Goal: Task Accomplishment & Management: Manage account settings

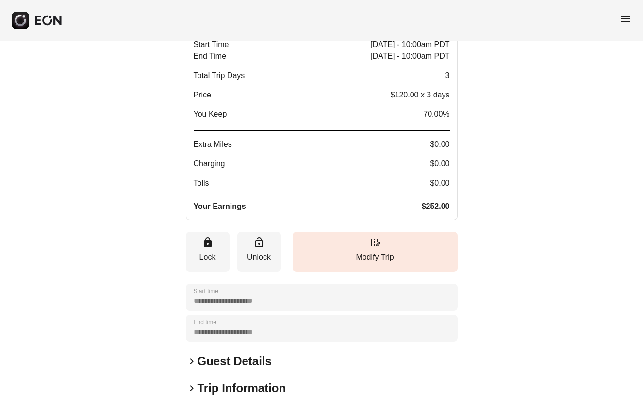
scroll to position [145, 0]
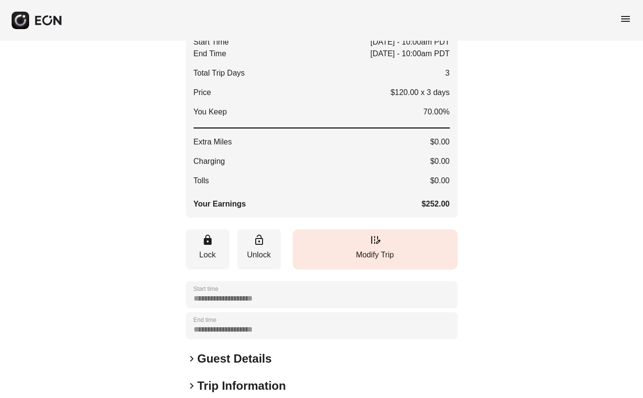
click at [360, 246] on button "edit_road Modify Trip" at bounding box center [375, 250] width 165 height 40
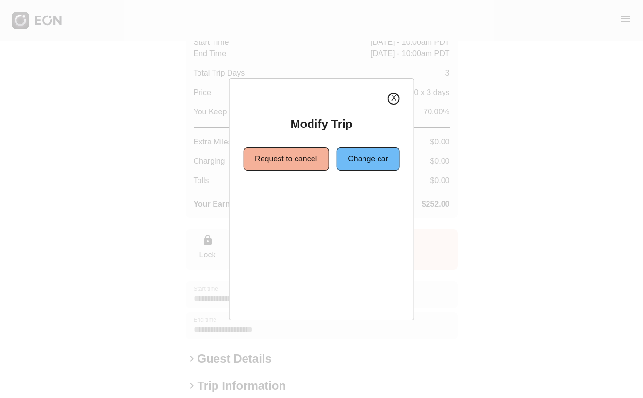
click at [393, 100] on button "X" at bounding box center [394, 99] width 12 height 12
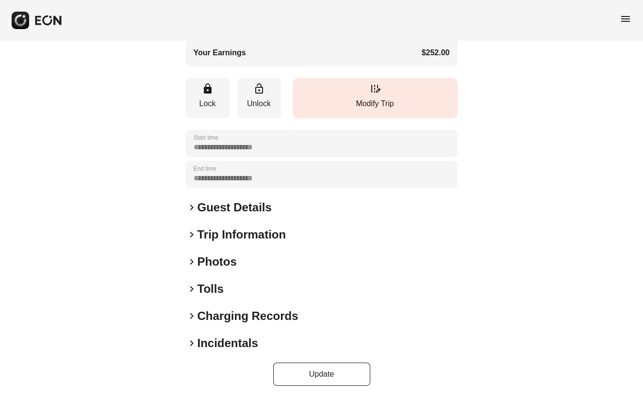
scroll to position [298, 0]
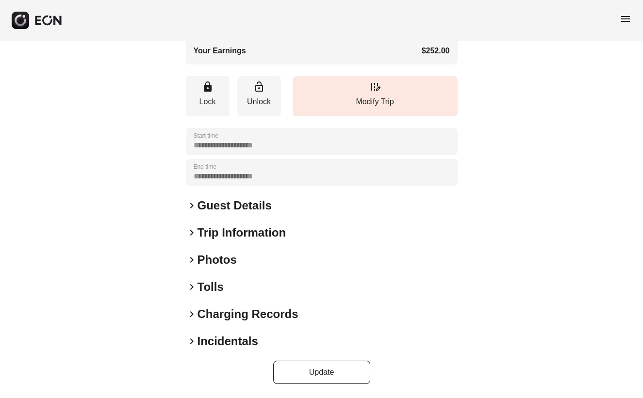
click at [196, 207] on span "keyboard_arrow_right" at bounding box center [192, 206] width 12 height 12
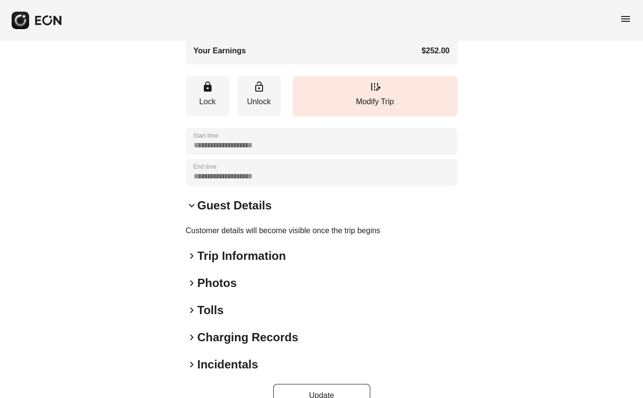
click at [193, 206] on span "keyboard_arrow_down" at bounding box center [192, 206] width 12 height 12
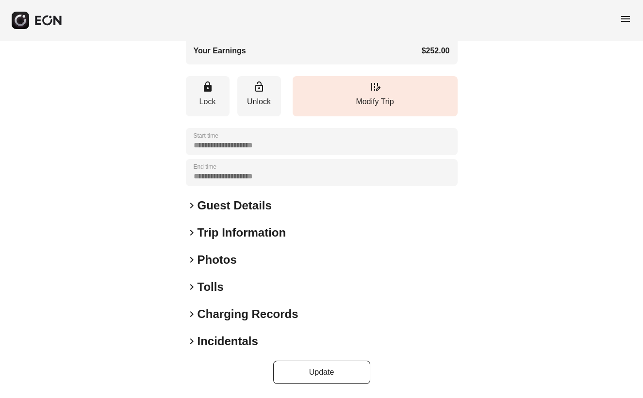
click at [193, 232] on span "keyboard_arrow_right" at bounding box center [192, 233] width 12 height 12
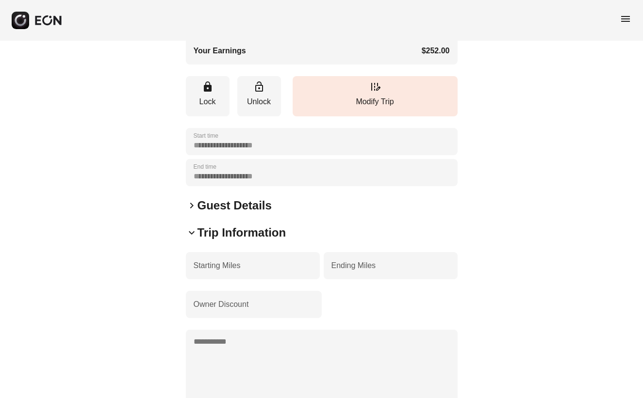
click at [193, 232] on span "keyboard_arrow_down" at bounding box center [192, 233] width 12 height 12
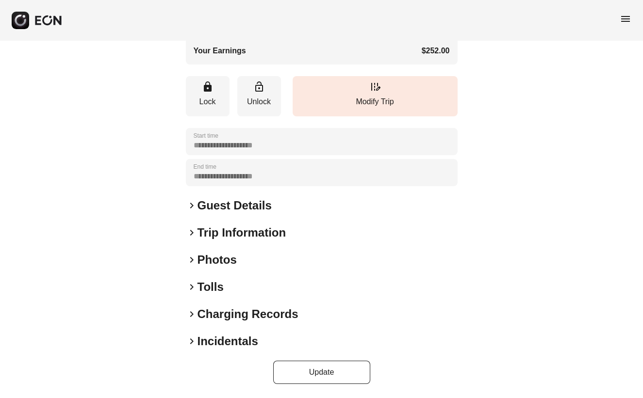
click at [195, 205] on span "keyboard_arrow_right" at bounding box center [192, 206] width 12 height 12
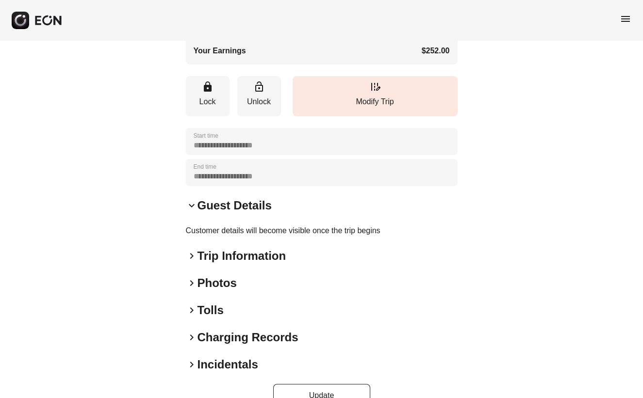
click at [194, 206] on span "keyboard_arrow_down" at bounding box center [192, 206] width 12 height 12
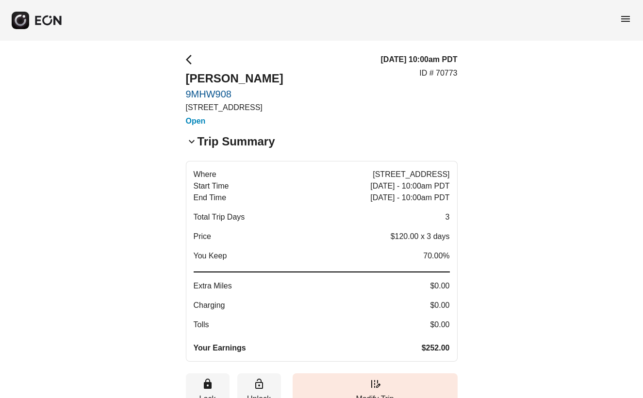
scroll to position [0, 0]
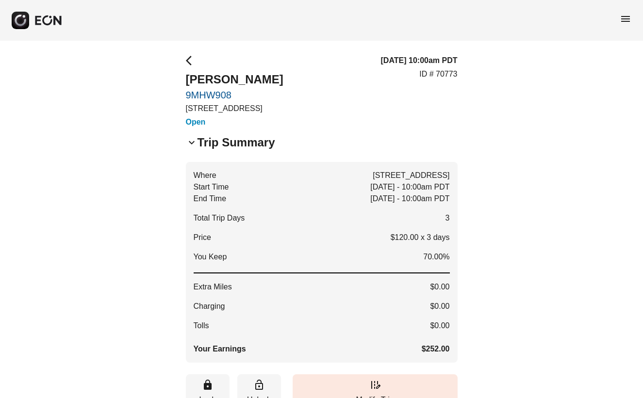
click at [190, 140] on span "keyboard_arrow_down" at bounding box center [192, 143] width 12 height 12
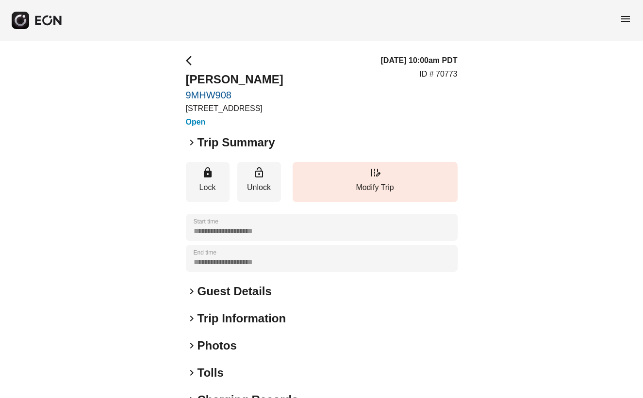
click at [191, 141] on span "keyboard_arrow_right" at bounding box center [192, 143] width 12 height 12
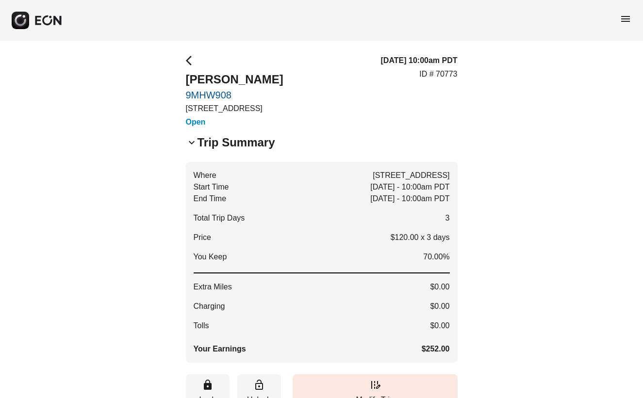
click at [187, 59] on span "arrow_back_ios" at bounding box center [192, 61] width 12 height 12
click at [190, 61] on span "arrow_back_ios" at bounding box center [192, 61] width 12 height 12
click at [630, 21] on span "menu" at bounding box center [626, 19] width 12 height 12
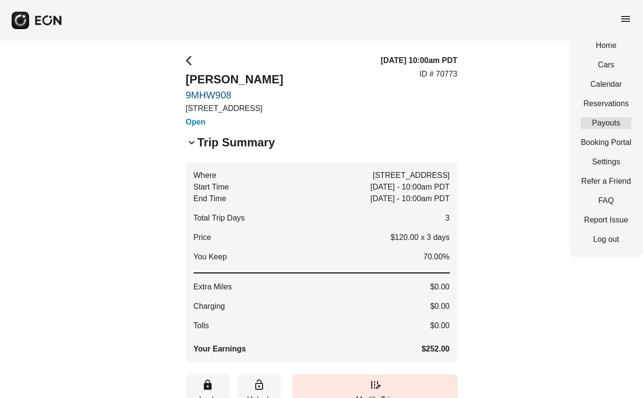
click at [601, 122] on link "Payouts" at bounding box center [606, 123] width 50 height 12
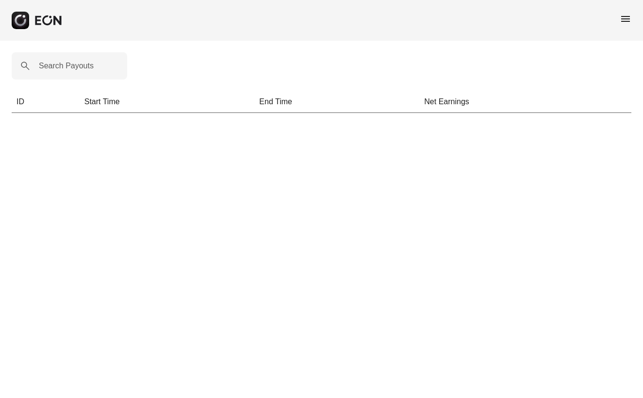
click at [629, 21] on span "menu" at bounding box center [626, 19] width 12 height 12
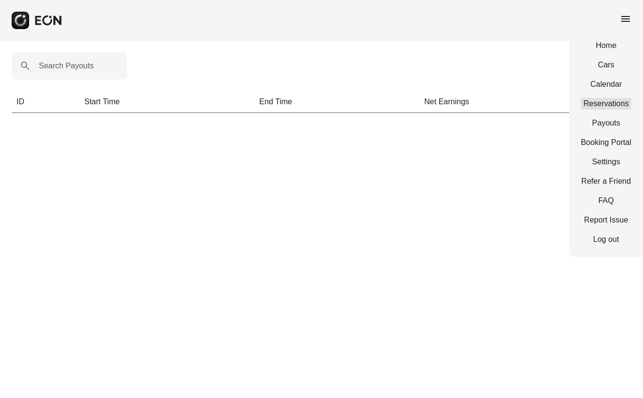
click at [589, 105] on link "Reservations" at bounding box center [606, 104] width 50 height 12
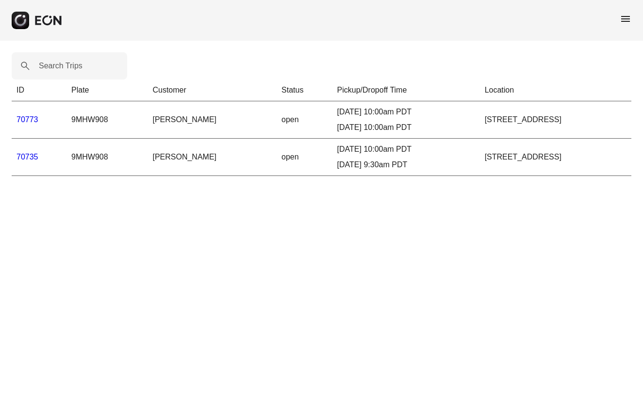
click at [28, 157] on link "70735" at bounding box center [28, 157] width 22 height 8
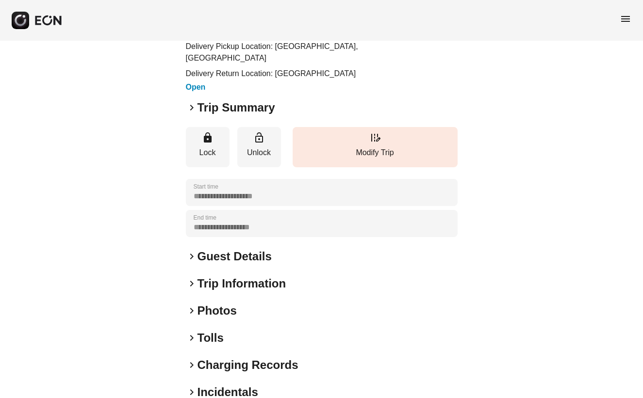
scroll to position [64, 0]
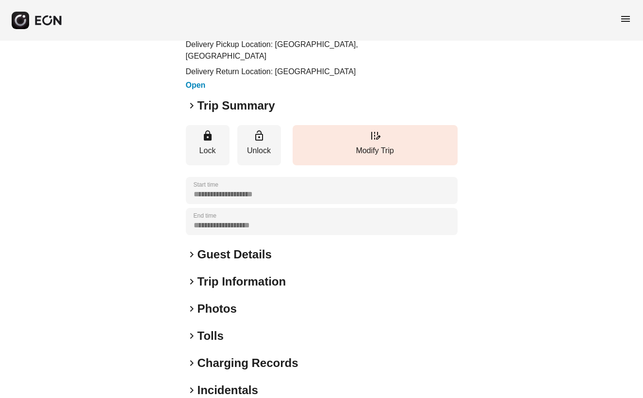
click at [195, 261] on span "keyboard_arrow_right" at bounding box center [192, 255] width 12 height 12
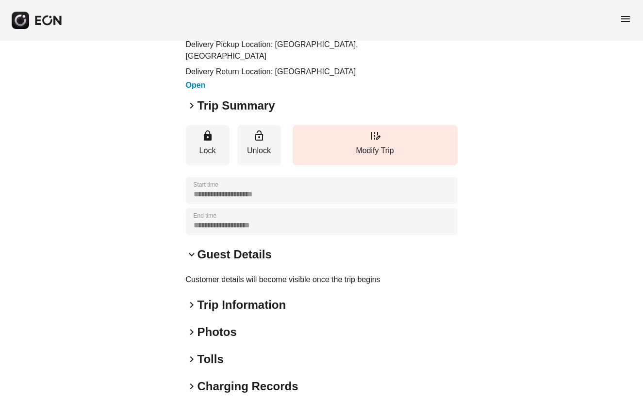
click at [195, 261] on span "keyboard_arrow_down" at bounding box center [192, 255] width 12 height 12
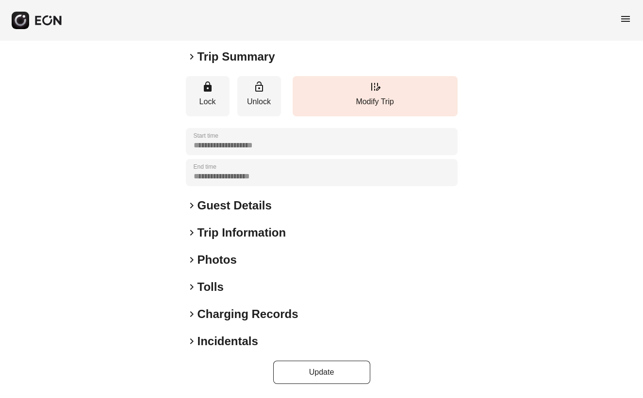
scroll to position [125, 0]
click at [193, 231] on span "keyboard_arrow_right" at bounding box center [192, 233] width 12 height 12
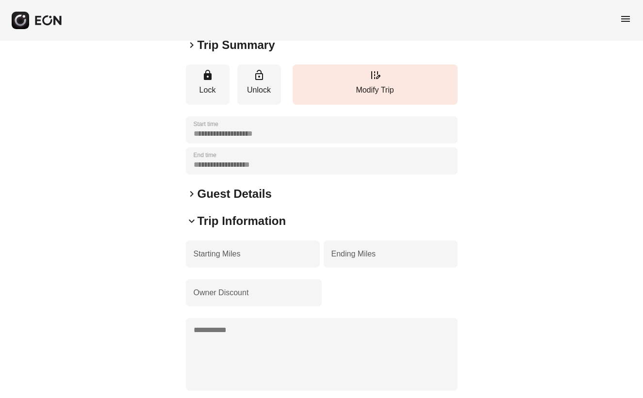
click at [193, 227] on span "keyboard_arrow_down" at bounding box center [192, 221] width 12 height 12
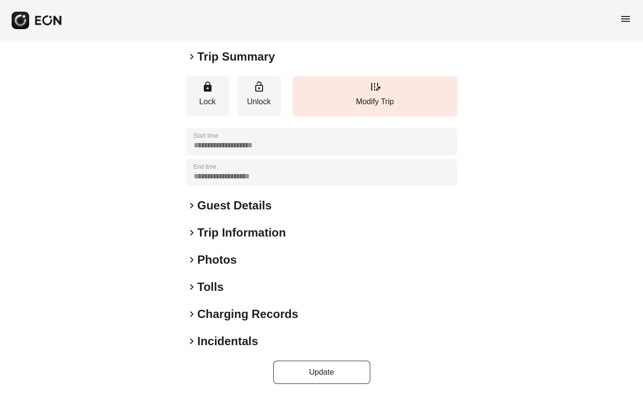
click at [193, 231] on span "keyboard_arrow_right" at bounding box center [192, 233] width 12 height 12
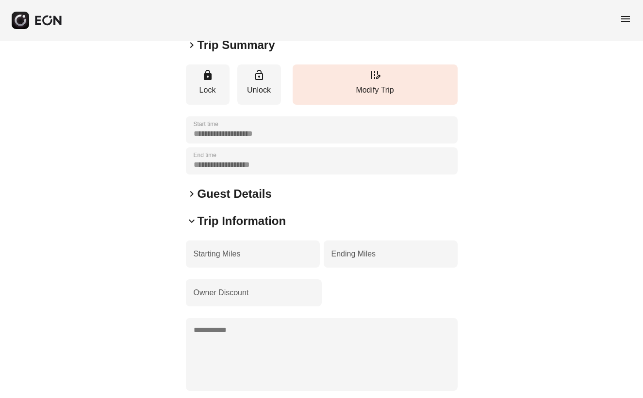
click at [193, 227] on span "keyboard_arrow_down" at bounding box center [192, 221] width 12 height 12
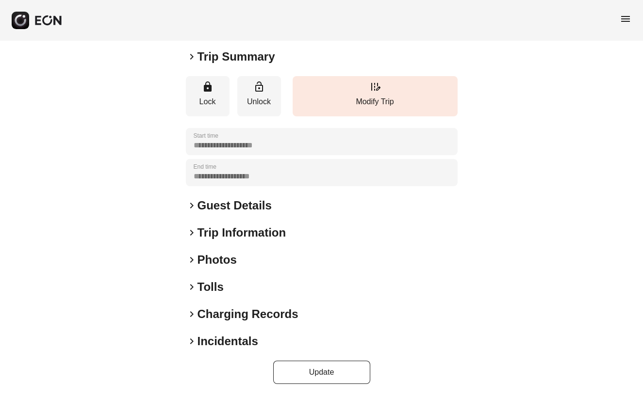
scroll to position [0, 0]
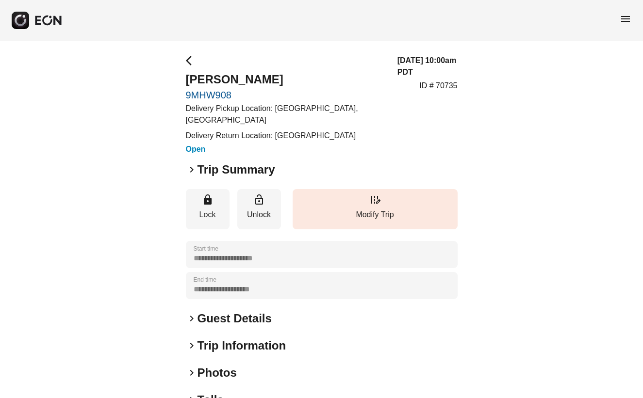
click at [187, 62] on span "arrow_back_ios" at bounding box center [192, 61] width 12 height 12
